Goal: Information Seeking & Learning: Understand process/instructions

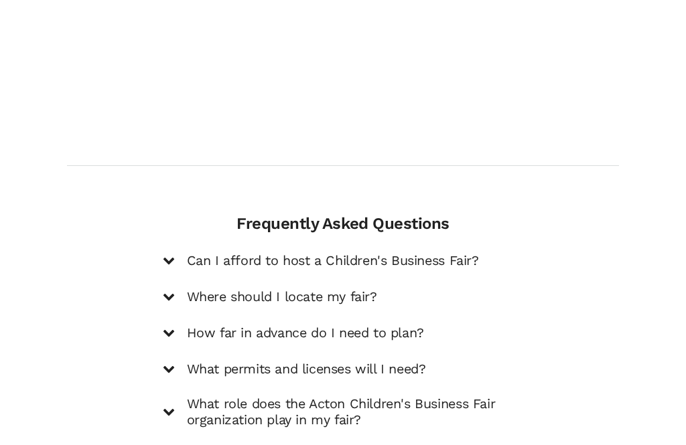
scroll to position [1827, 0]
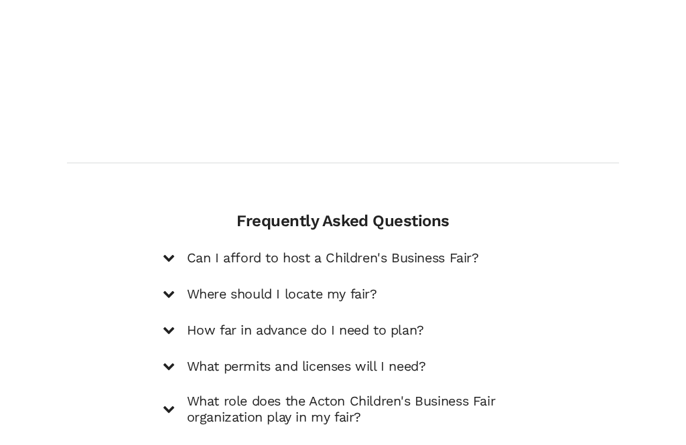
click at [477, 212] on div "Frequently Asked Questions Can I afford to host a Children's Business Fair? Hos…" at bounding box center [343, 337] width 381 height 250
click at [177, 250] on div "Can I afford to host a Children's Business Fair?" at bounding box center [343, 259] width 361 height 18
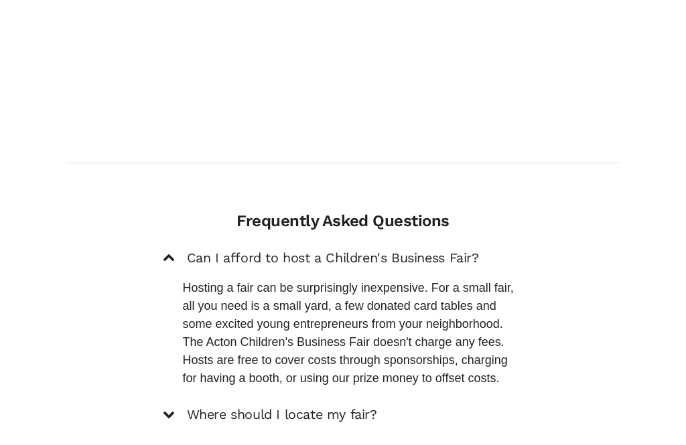
click at [175, 249] on div "Can I afford to host a Children's Business Fair?" at bounding box center [343, 258] width 361 height 18
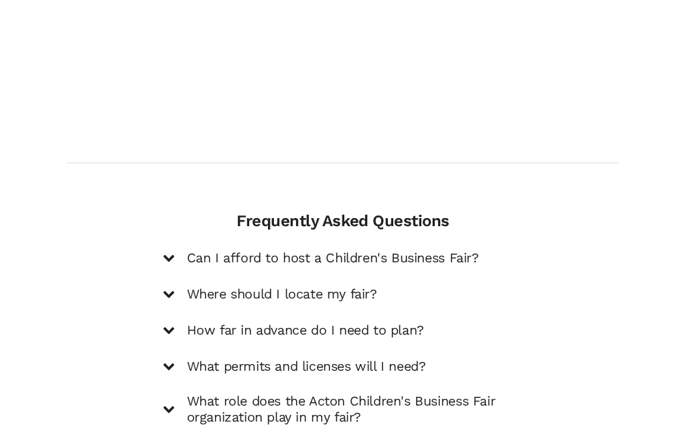
click at [173, 288] on icon at bounding box center [169, 294] width 12 height 12
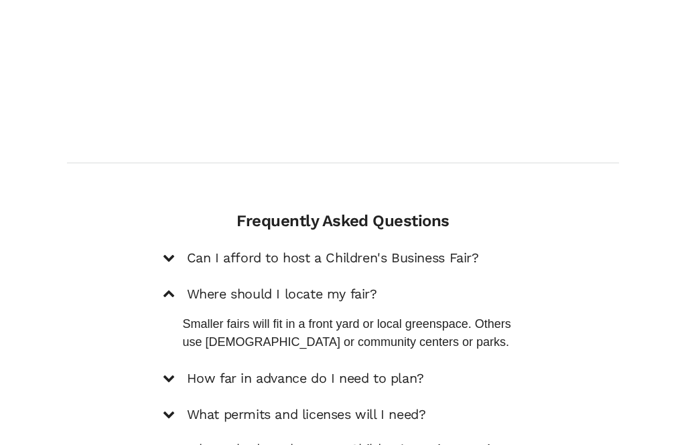
click at [181, 370] on div "How far in advance do I need to plan?" at bounding box center [343, 379] width 361 height 18
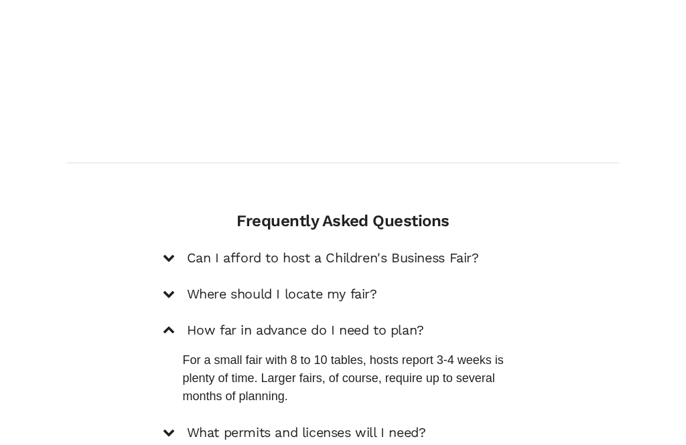
click at [177, 321] on div "How far in advance do I need to plan?" at bounding box center [343, 330] width 361 height 18
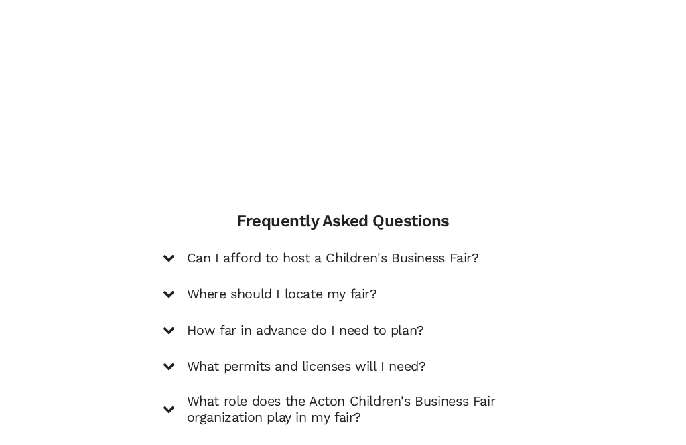
click at [167, 360] on icon at bounding box center [169, 366] width 12 height 12
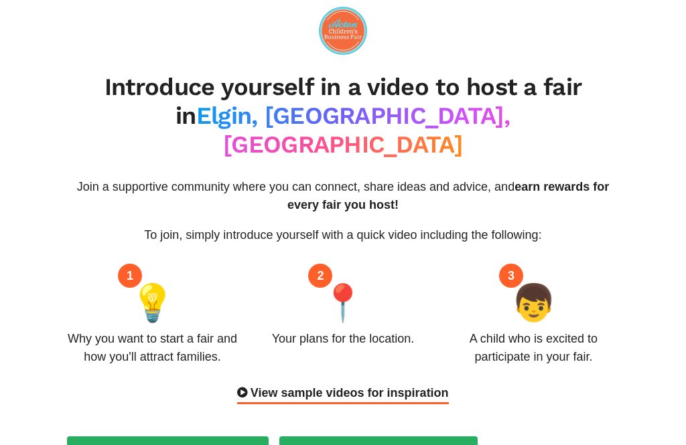
scroll to position [0, 0]
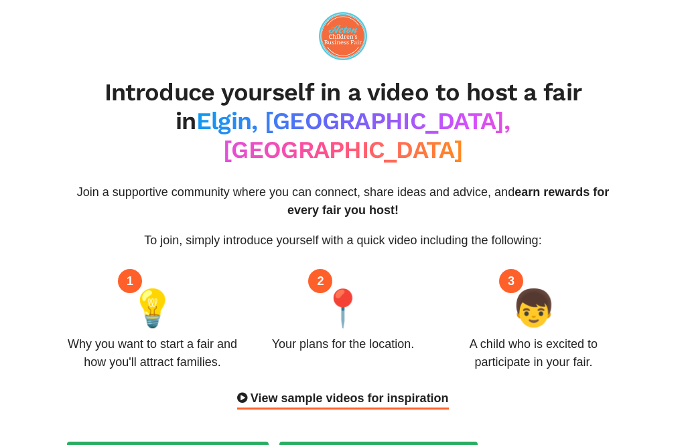
click at [250, 390] on div "View sample videos for inspiration" at bounding box center [342, 400] width 211 height 20
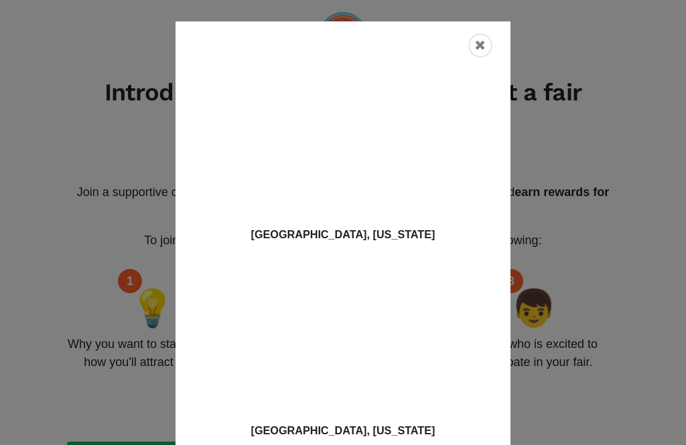
click at [480, 43] on icon "Close" at bounding box center [480, 45] width 11 height 13
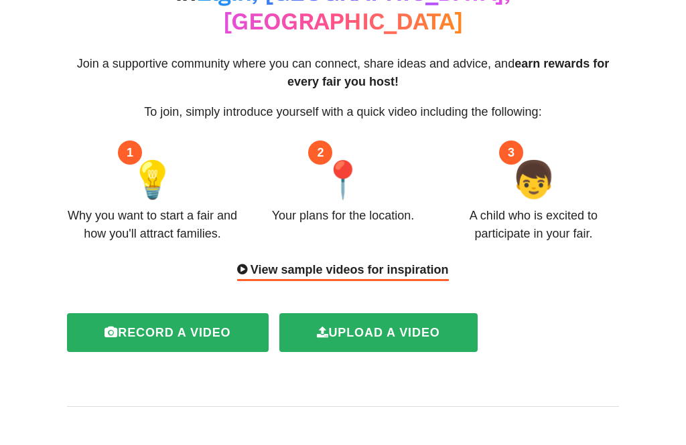
click at [242, 264] on icon at bounding box center [242, 270] width 10 height 12
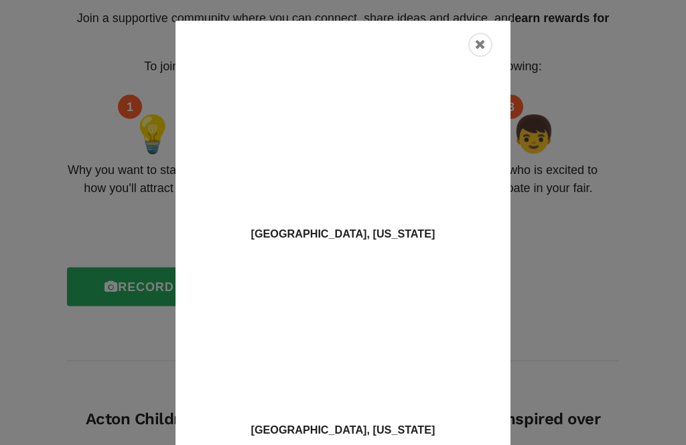
scroll to position [175, 0]
click at [491, 42] on div "Close" at bounding box center [480, 45] width 24 height 24
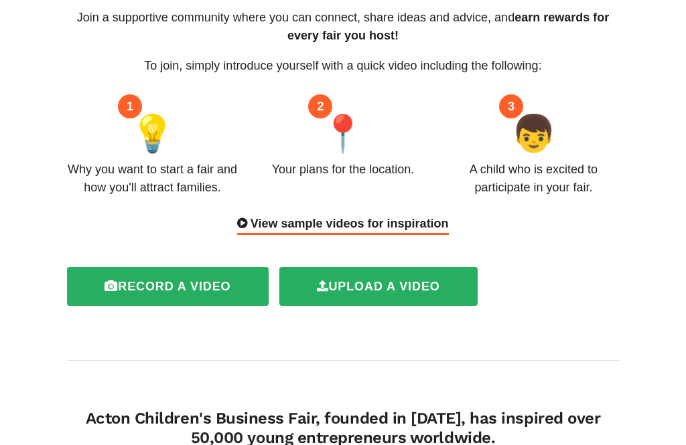
scroll to position [13, 0]
